Goal: Information Seeking & Learning: Learn about a topic

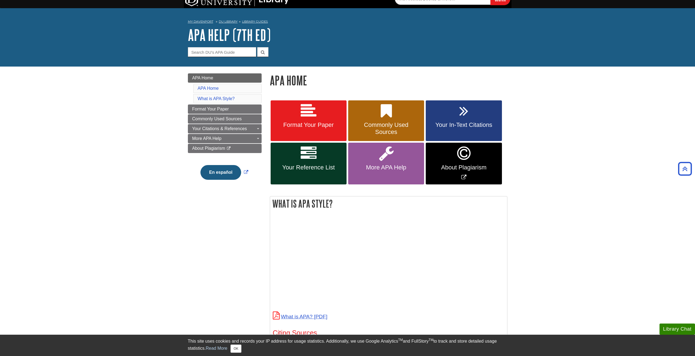
scroll to position [8, 0]
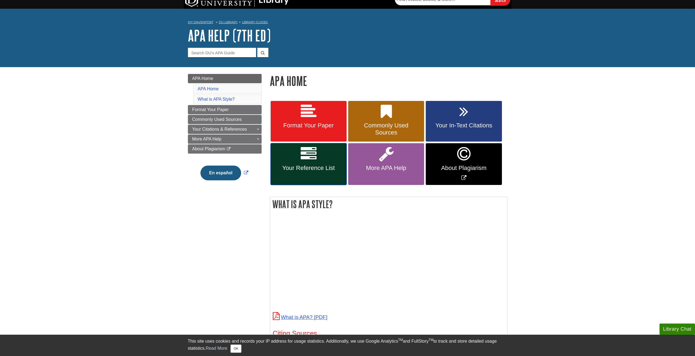
click at [312, 170] on span "Your Reference List" at bounding box center [309, 168] width 68 height 7
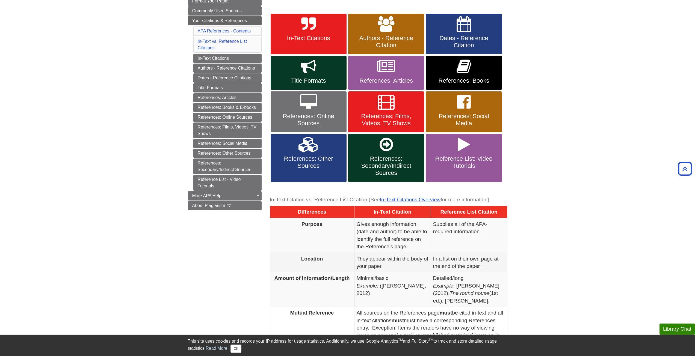
scroll to position [13, 0]
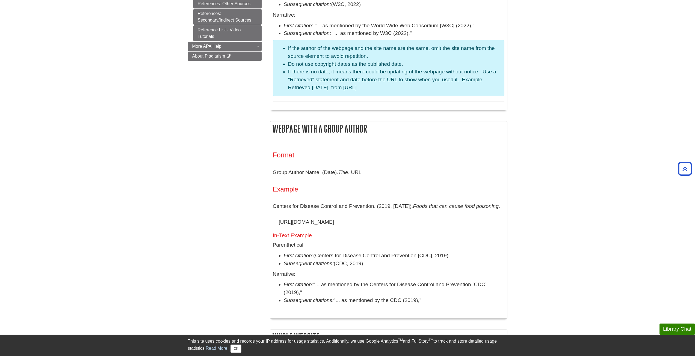
scroll to position [355, 0]
